Goal: Obtain resource: Download file/media

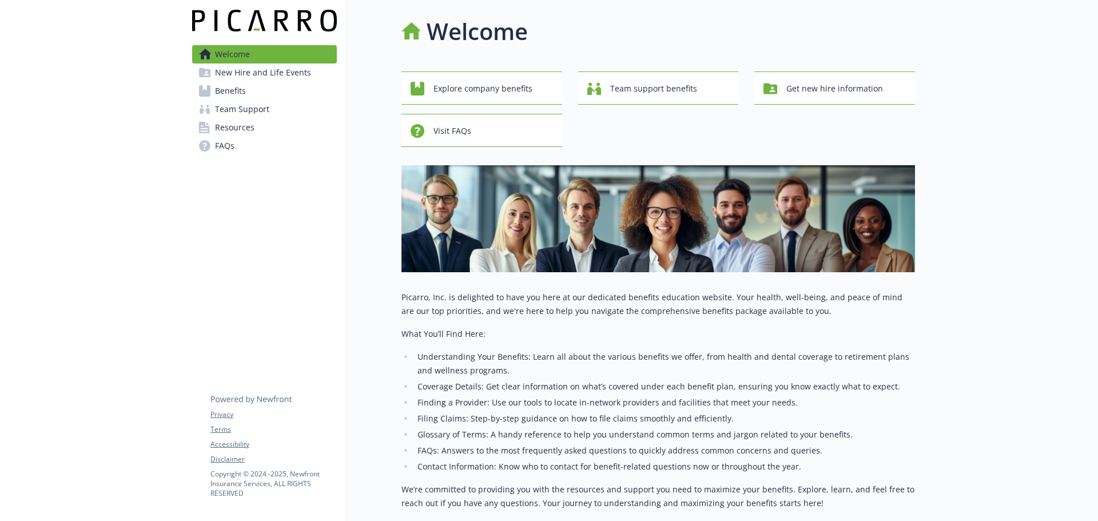
click at [272, 85] on link "Benefits" at bounding box center [264, 91] width 145 height 18
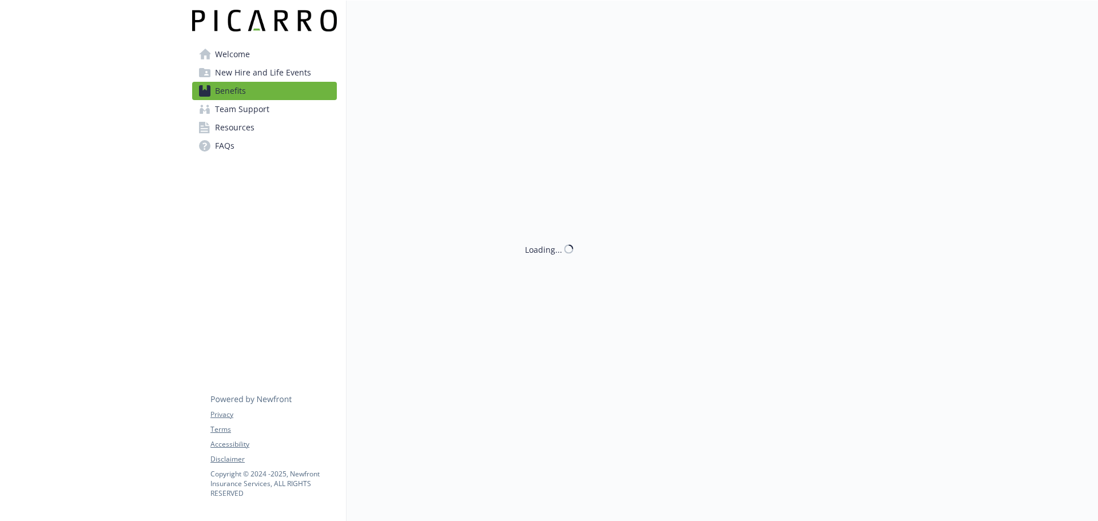
click at [269, 69] on span "New Hire and Life Events" at bounding box center [263, 72] width 96 height 18
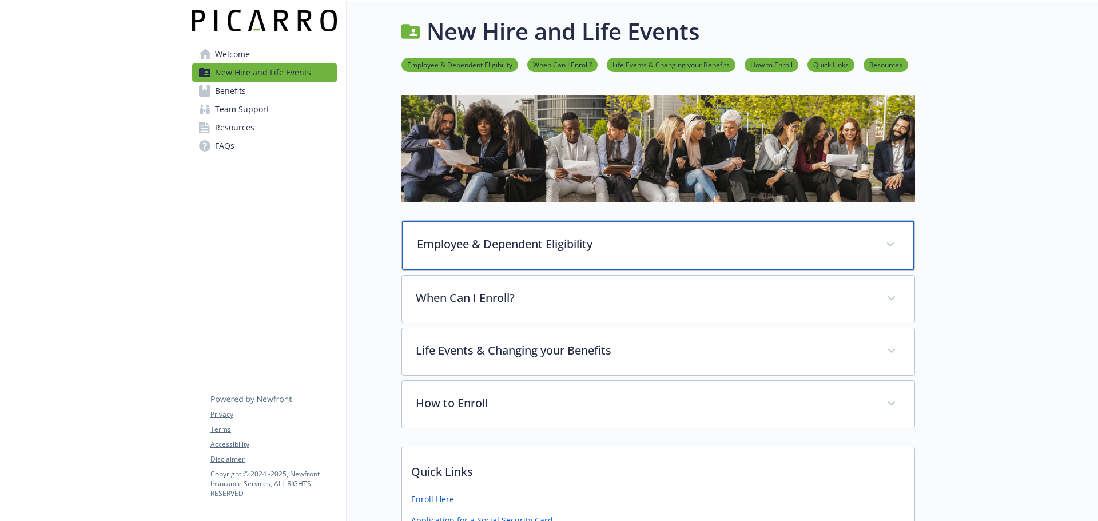
click at [584, 256] on div "Employee & Dependent Eligibility" at bounding box center [658, 245] width 512 height 49
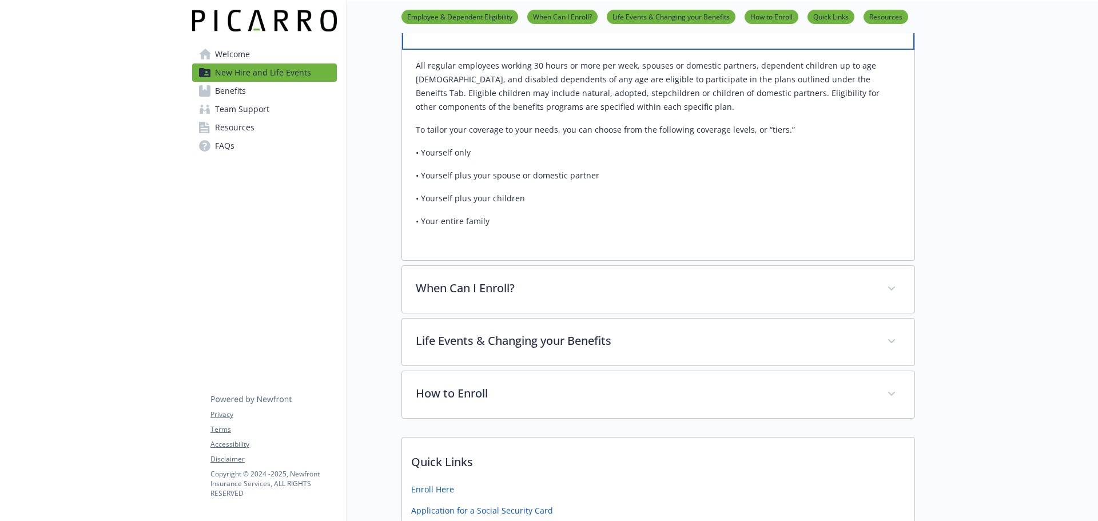
scroll to position [229, 0]
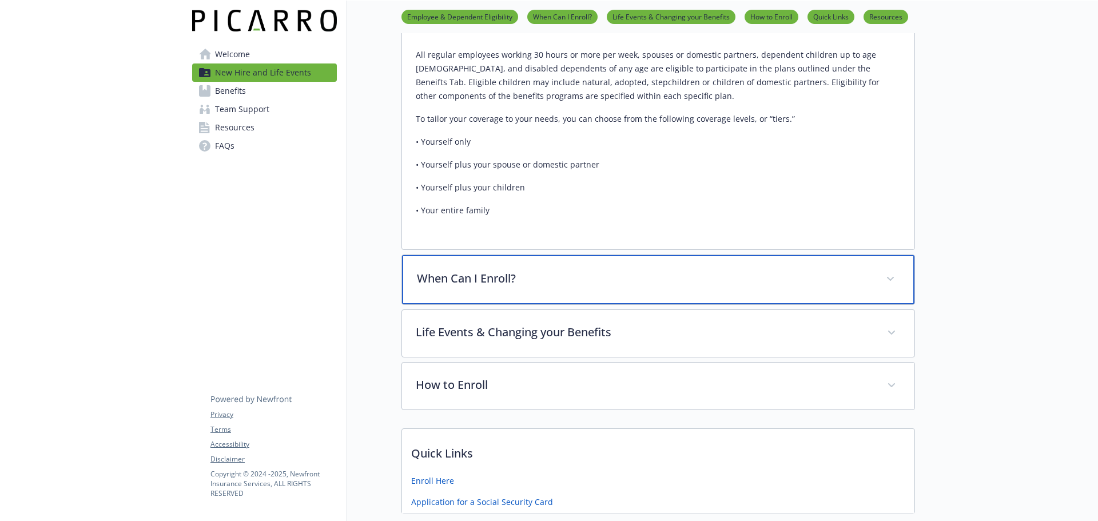
click at [444, 298] on div "When Can I Enroll?" at bounding box center [658, 279] width 512 height 49
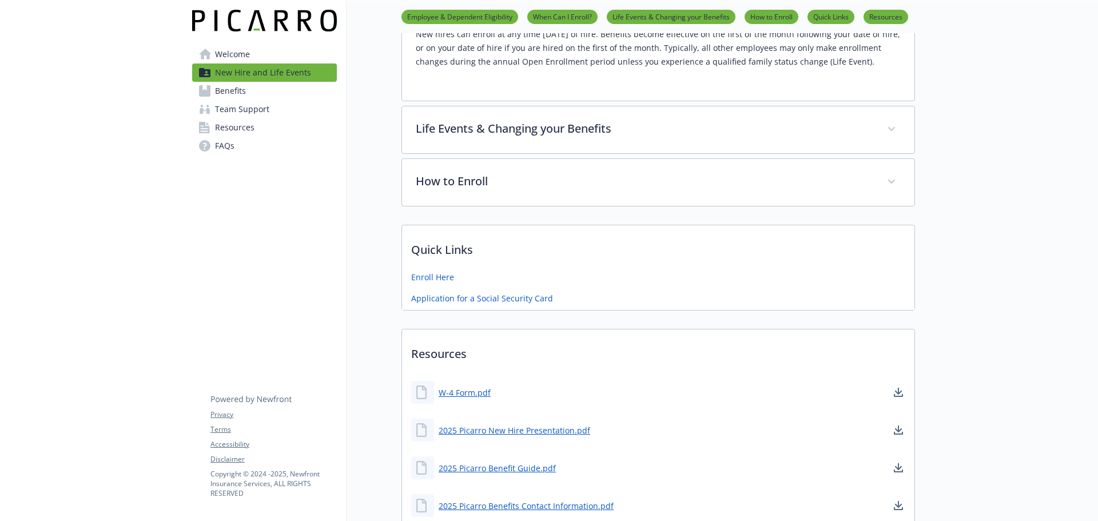
scroll to position [572, 0]
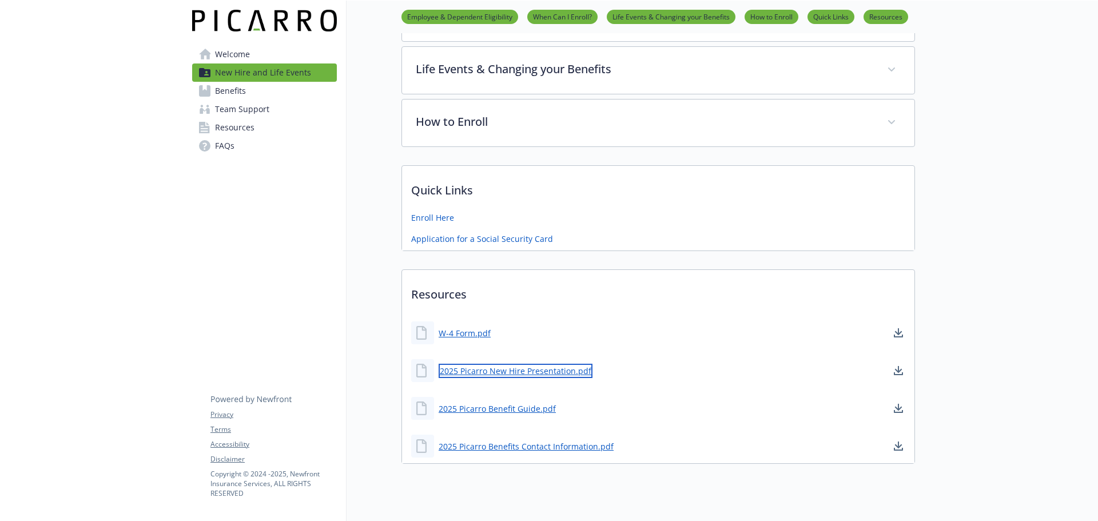
click at [494, 376] on link "2025 Picarro New Hire Presentation.pdf" at bounding box center [515, 371] width 154 height 14
